Goal: Task Accomplishment & Management: Use online tool/utility

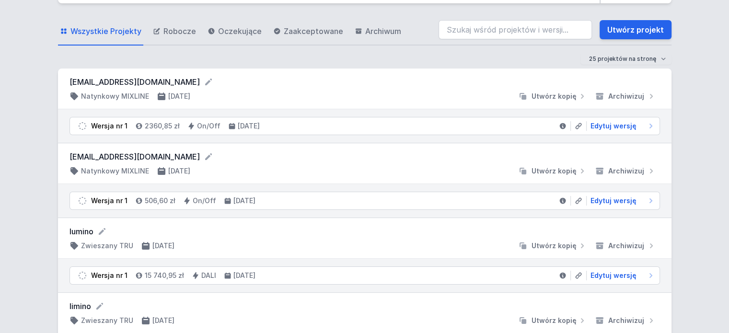
scroll to position [48, 0]
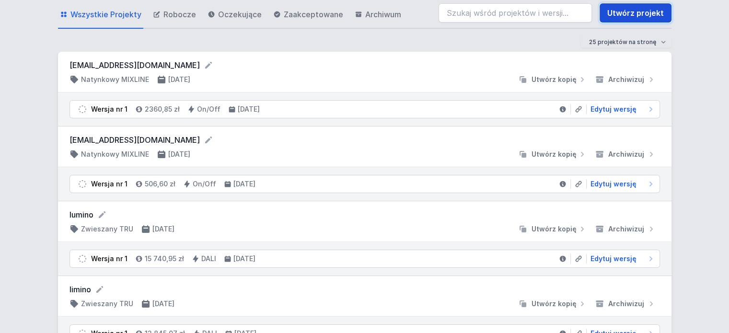
click at [628, 13] on link "Utwórz projekt" at bounding box center [636, 12] width 72 height 19
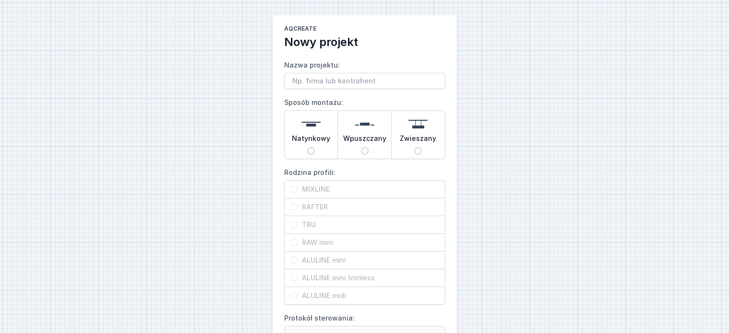
click at [311, 127] on img at bounding box center [311, 124] width 19 height 19
click at [311, 147] on input "Natynkowy" at bounding box center [311, 151] width 8 height 8
radio input "true"
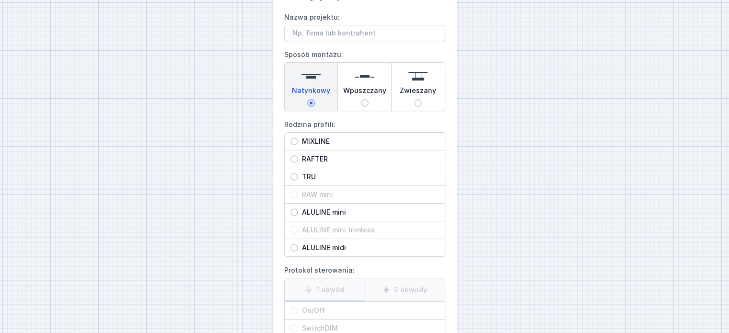
scroll to position [96, 0]
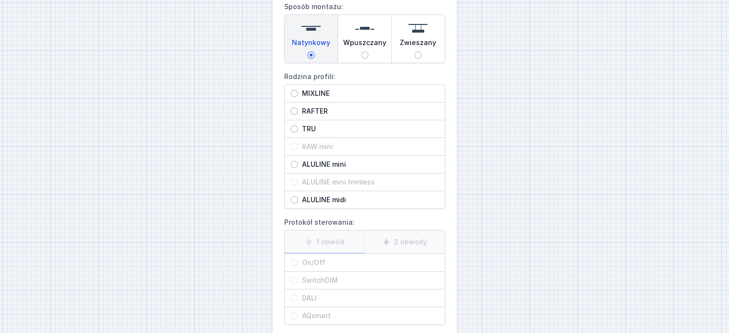
click at [291, 164] on input "ALULINE mini" at bounding box center [295, 165] width 8 height 8
radio input "true"
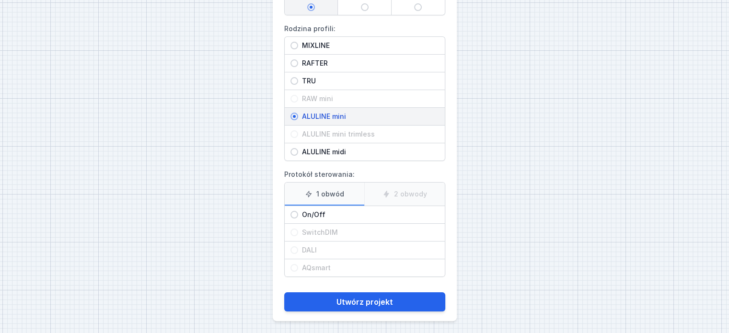
scroll to position [145, 0]
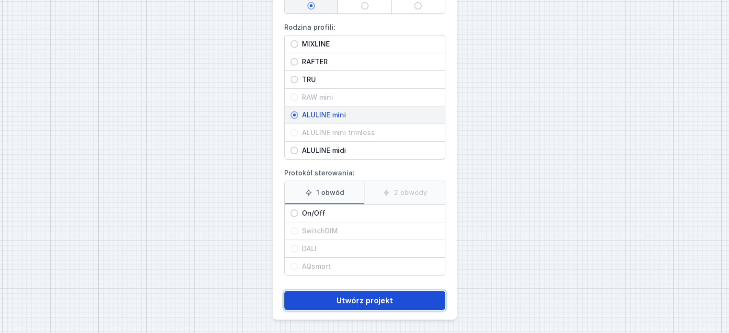
click at [354, 298] on button "Utwórz projekt" at bounding box center [364, 300] width 161 height 19
type input "Garncarska"
click at [365, 300] on button "Utwórz projekt" at bounding box center [364, 300] width 161 height 19
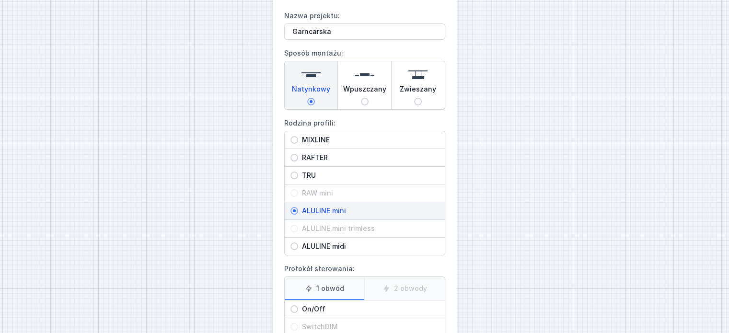
scroll to position [97, 0]
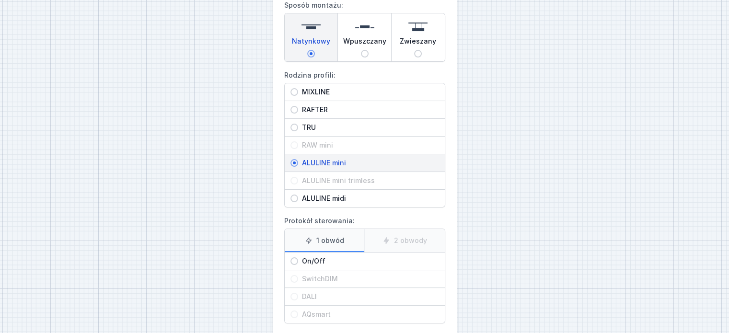
click at [298, 260] on span "On/Off" at bounding box center [368, 262] width 141 height 10
click at [297, 260] on input "On/Off" at bounding box center [295, 261] width 8 height 8
radio input "true"
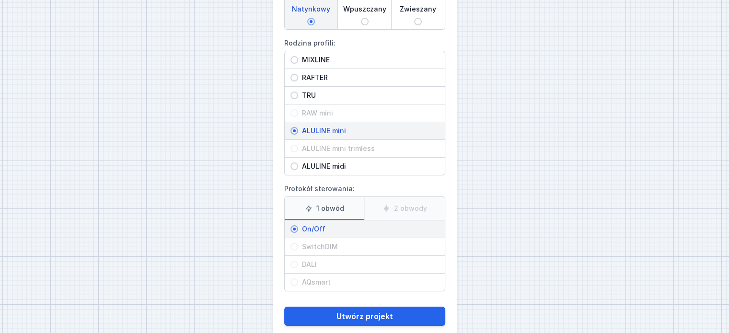
scroll to position [145, 0]
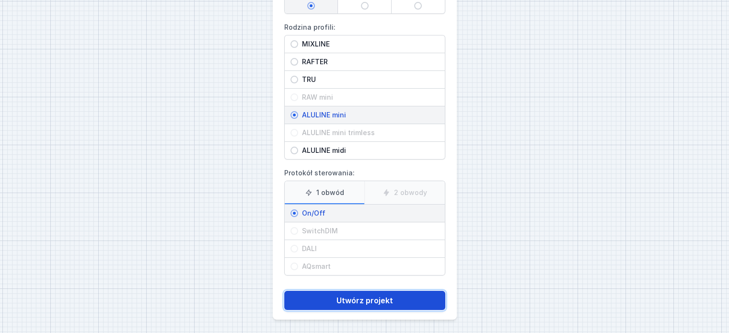
click at [364, 294] on button "Utwórz projekt" at bounding box center [364, 300] width 161 height 19
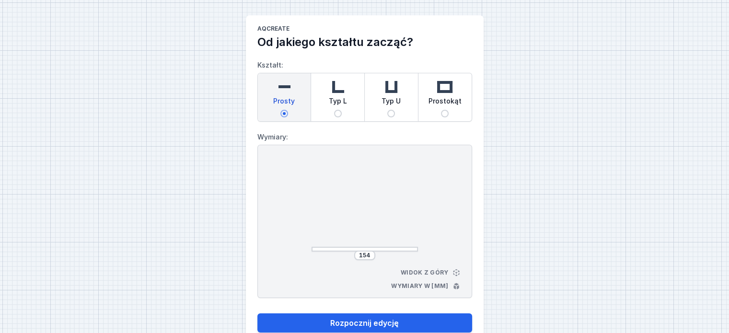
click at [288, 88] on img at bounding box center [284, 86] width 19 height 19
click at [288, 110] on input "Prosty" at bounding box center [285, 114] width 8 height 8
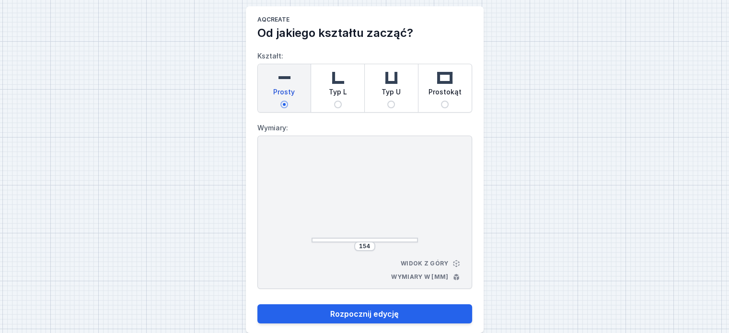
scroll to position [24, 0]
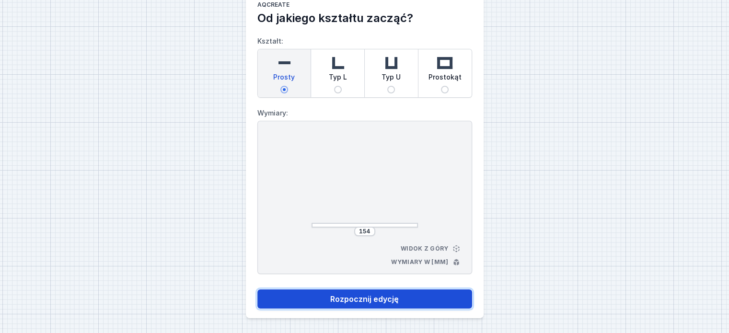
click at [353, 301] on button "Rozpocznij edycję" at bounding box center [364, 299] width 215 height 19
select select "3000"
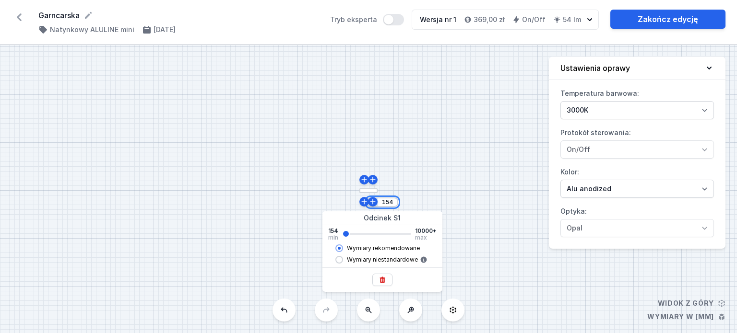
drag, startPoint x: 392, startPoint y: 201, endPoint x: 382, endPoint y: 201, distance: 10.1
click at [382, 201] on input "154" at bounding box center [387, 203] width 15 height 8
type input "4020"
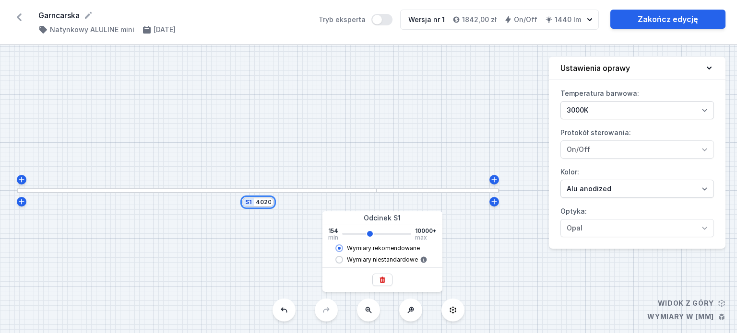
type input "4018"
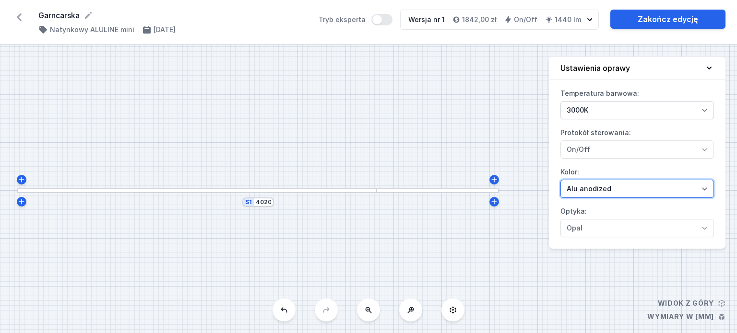
click at [704, 187] on select "Alu anodized Black anodized" at bounding box center [636, 189] width 153 height 18
select select "8"
click at [560, 180] on select "Alu anodized Black anodized" at bounding box center [636, 189] width 153 height 18
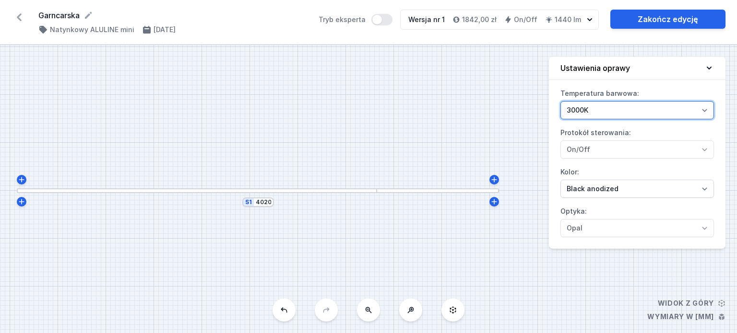
click at [704, 109] on select "2700K 3000K" at bounding box center [636, 110] width 153 height 18
select select "2700"
click at [560, 101] on select "2700K 3000K" at bounding box center [636, 110] width 153 height 18
click at [341, 193] on div at bounding box center [197, 190] width 360 height 5
